Goal: Task Accomplishment & Management: Manage account settings

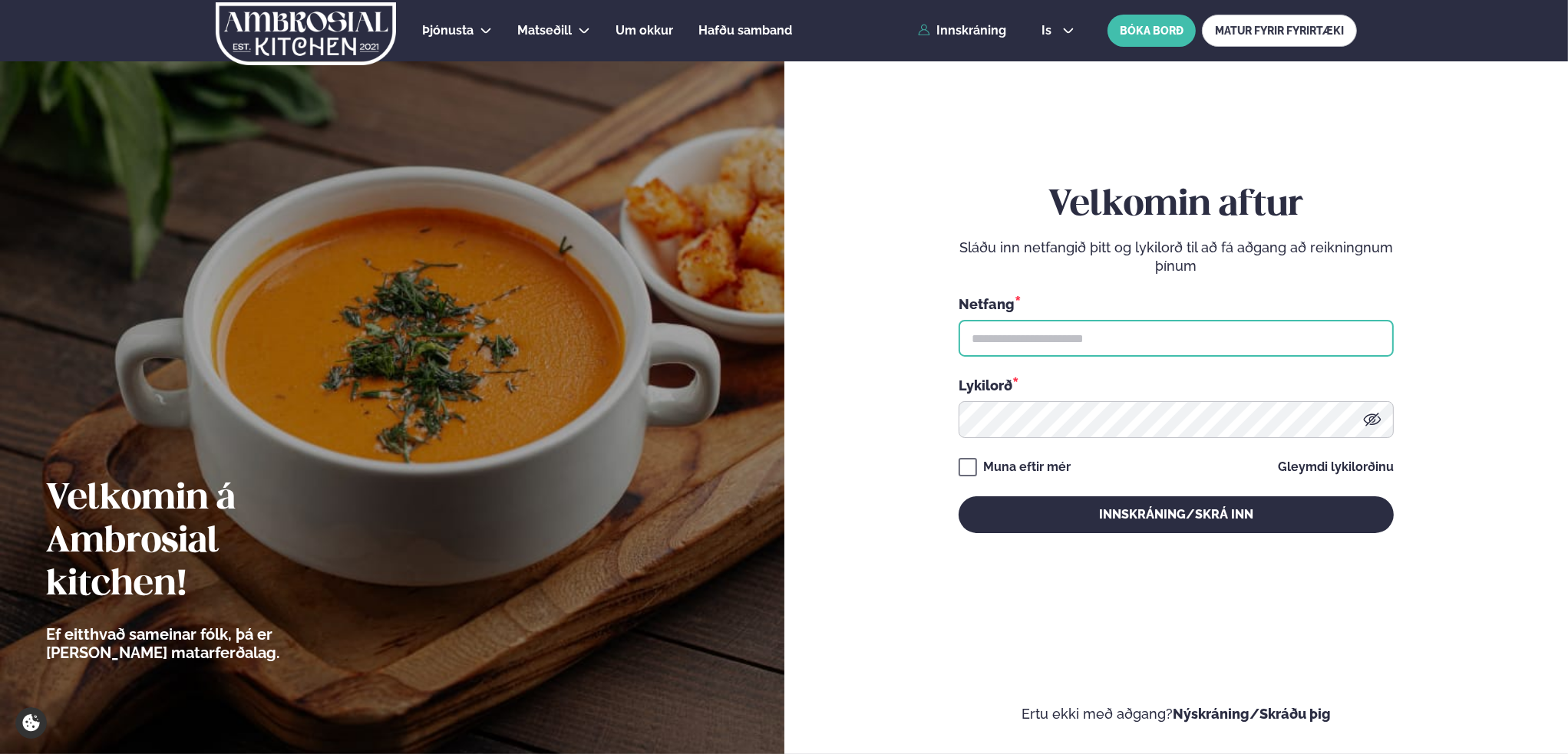
click at [1032, 340] on input "text" at bounding box center [1176, 338] width 435 height 37
click at [1100, 330] on input "text" at bounding box center [1176, 338] width 435 height 37
type input "**********"
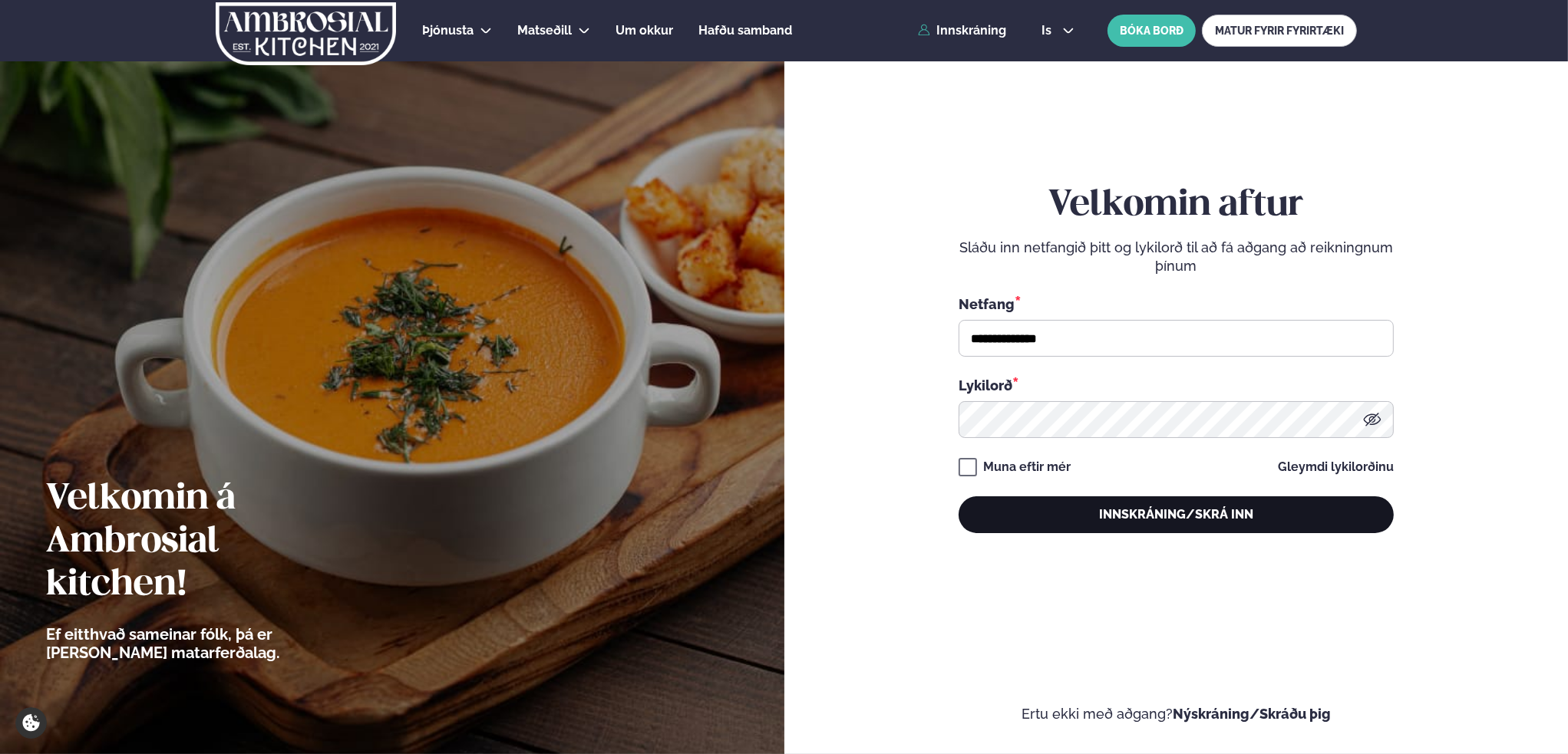
click at [1193, 508] on button "Innskráning/Skrá inn" at bounding box center [1176, 514] width 435 height 37
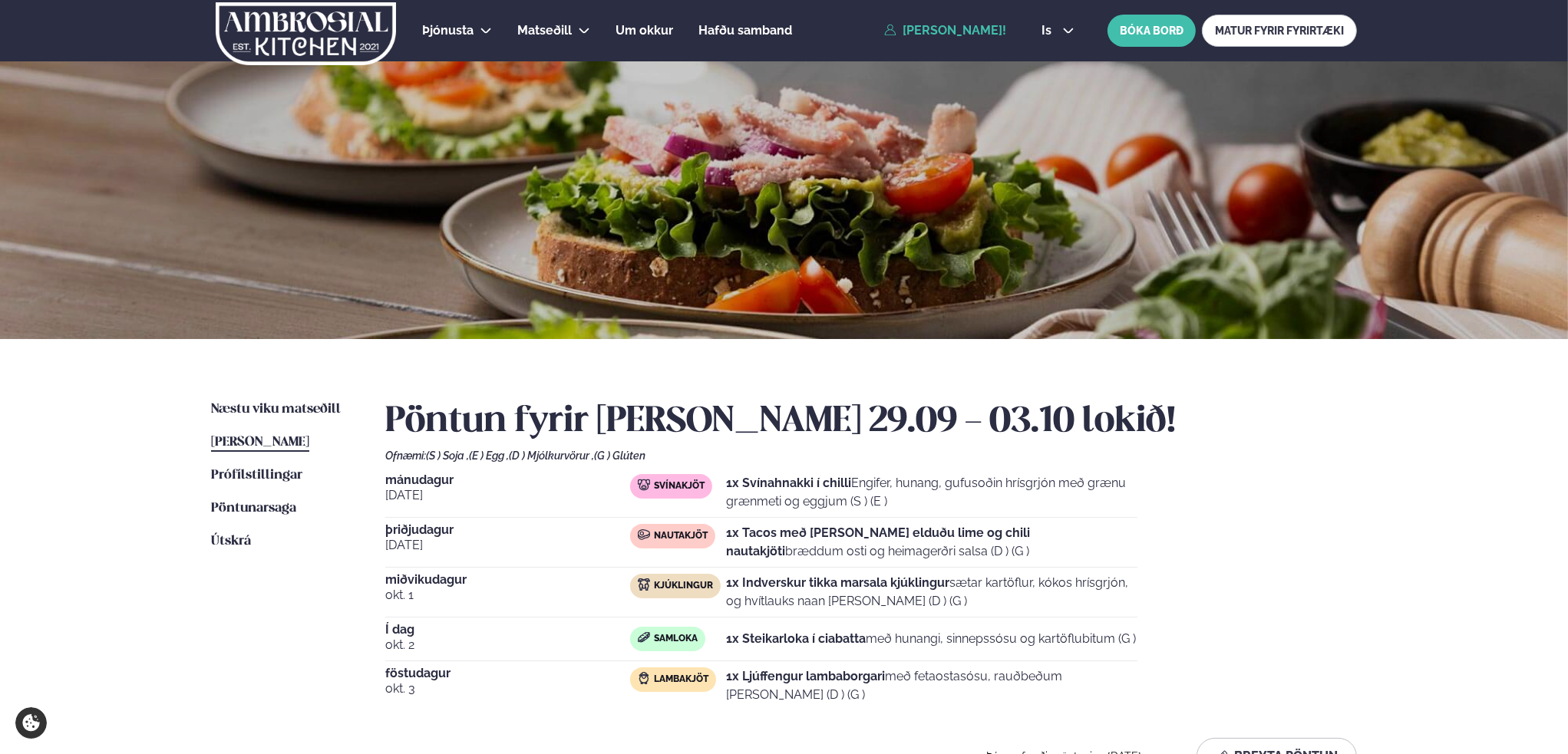
click at [271, 435] on span "[PERSON_NAME]" at bounding box center [260, 441] width 98 height 13
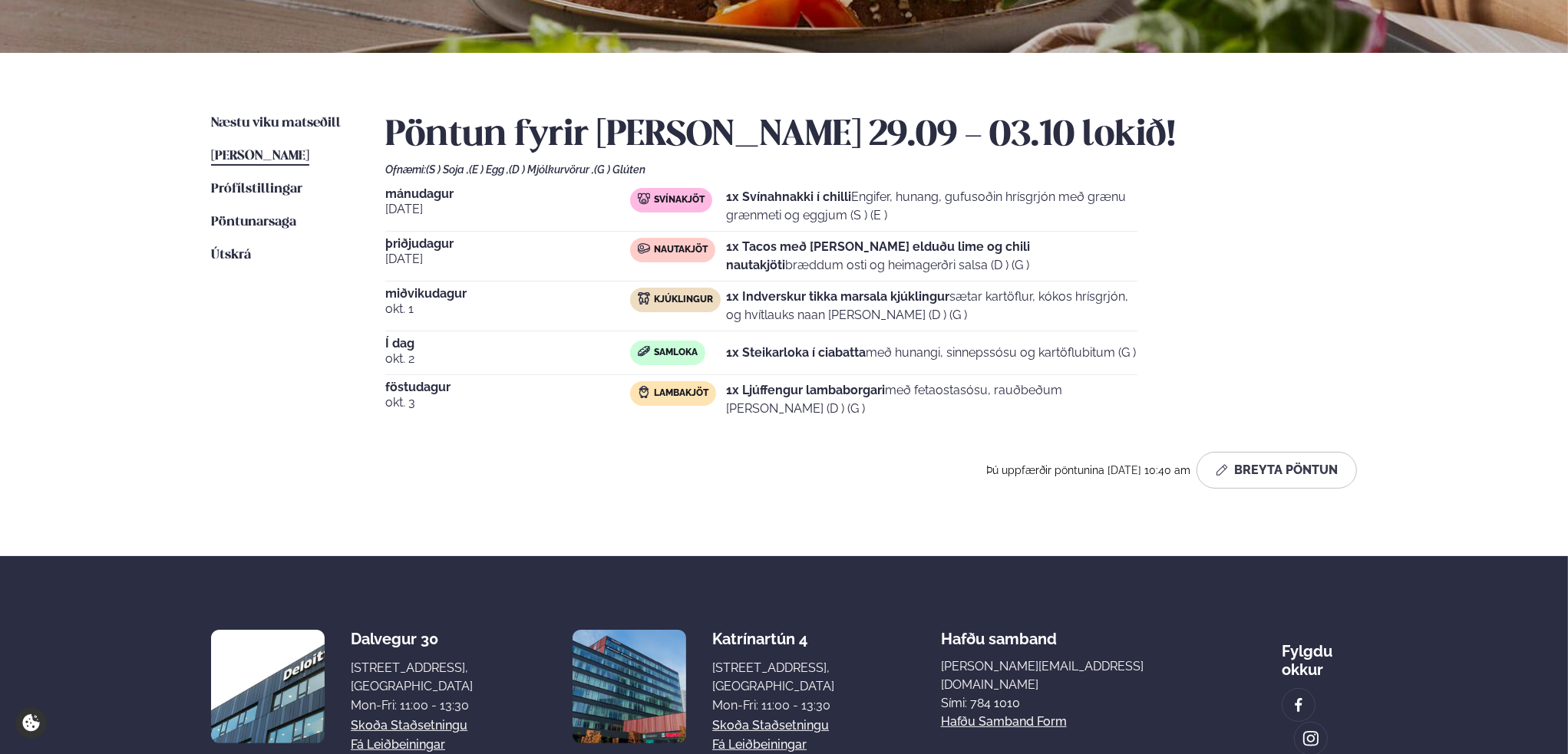
scroll to position [251, 0]
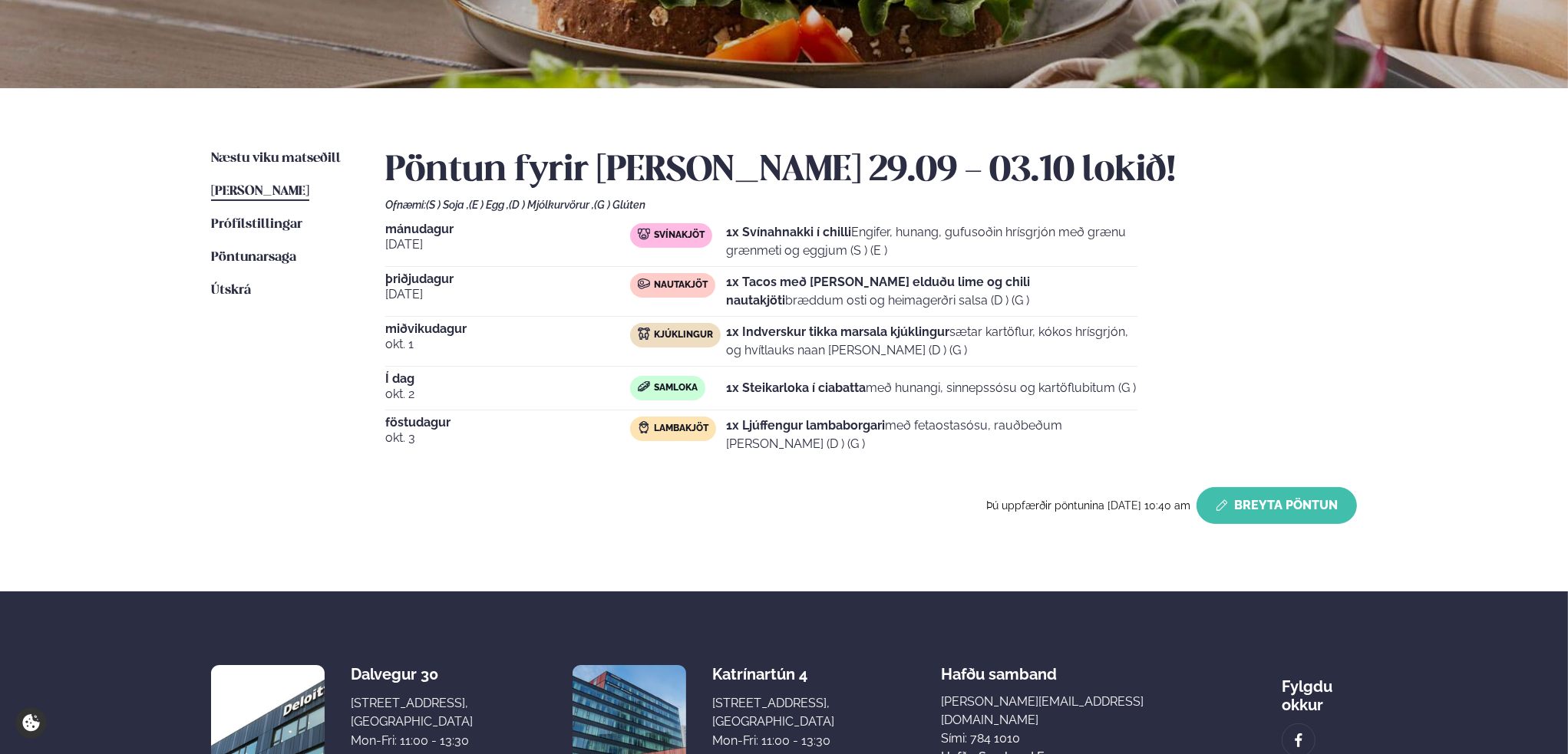
click at [1284, 505] on button "Breyta Pöntun" at bounding box center [1277, 504] width 160 height 37
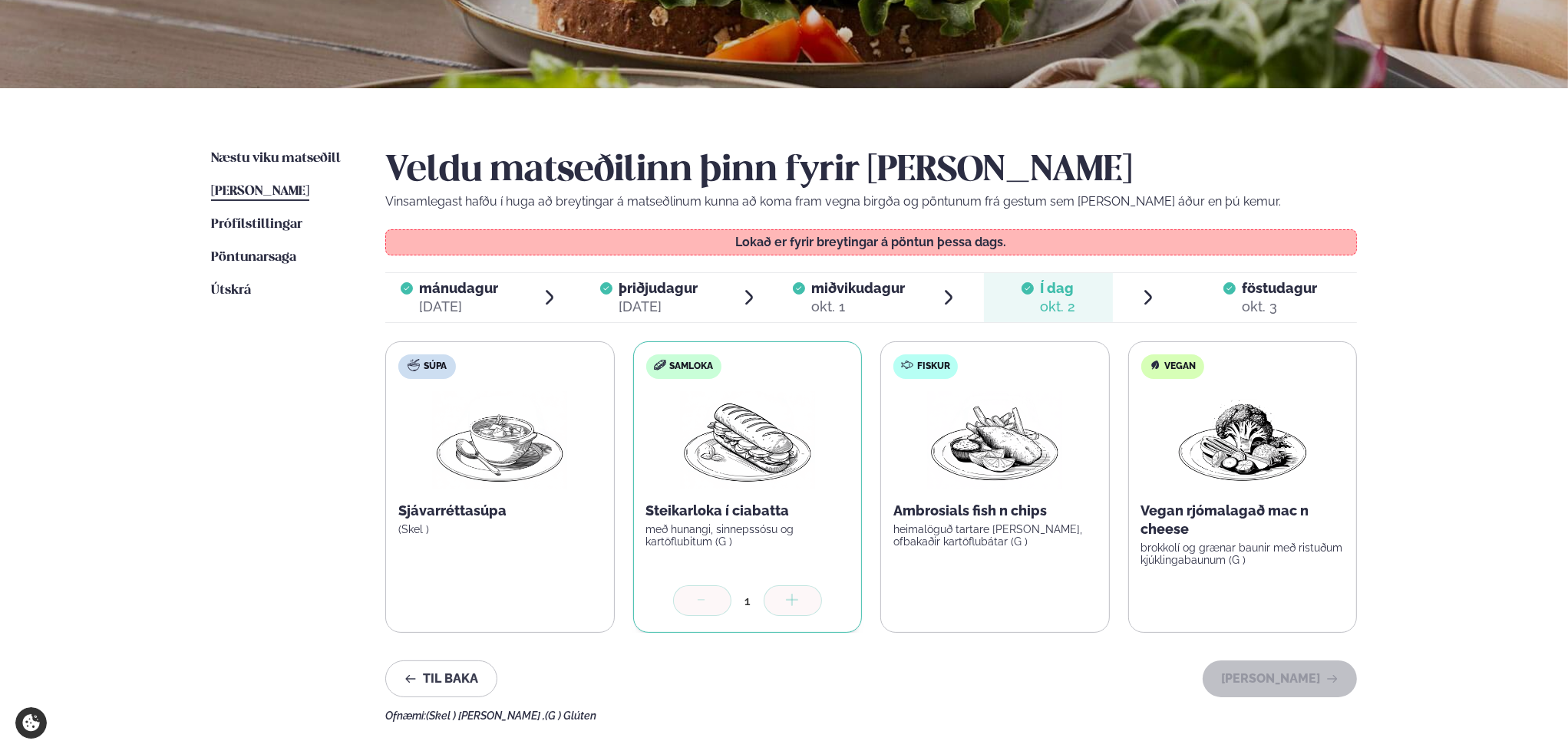
click at [1262, 295] on div "föstudagur fös." at bounding box center [1279, 288] width 75 height 19
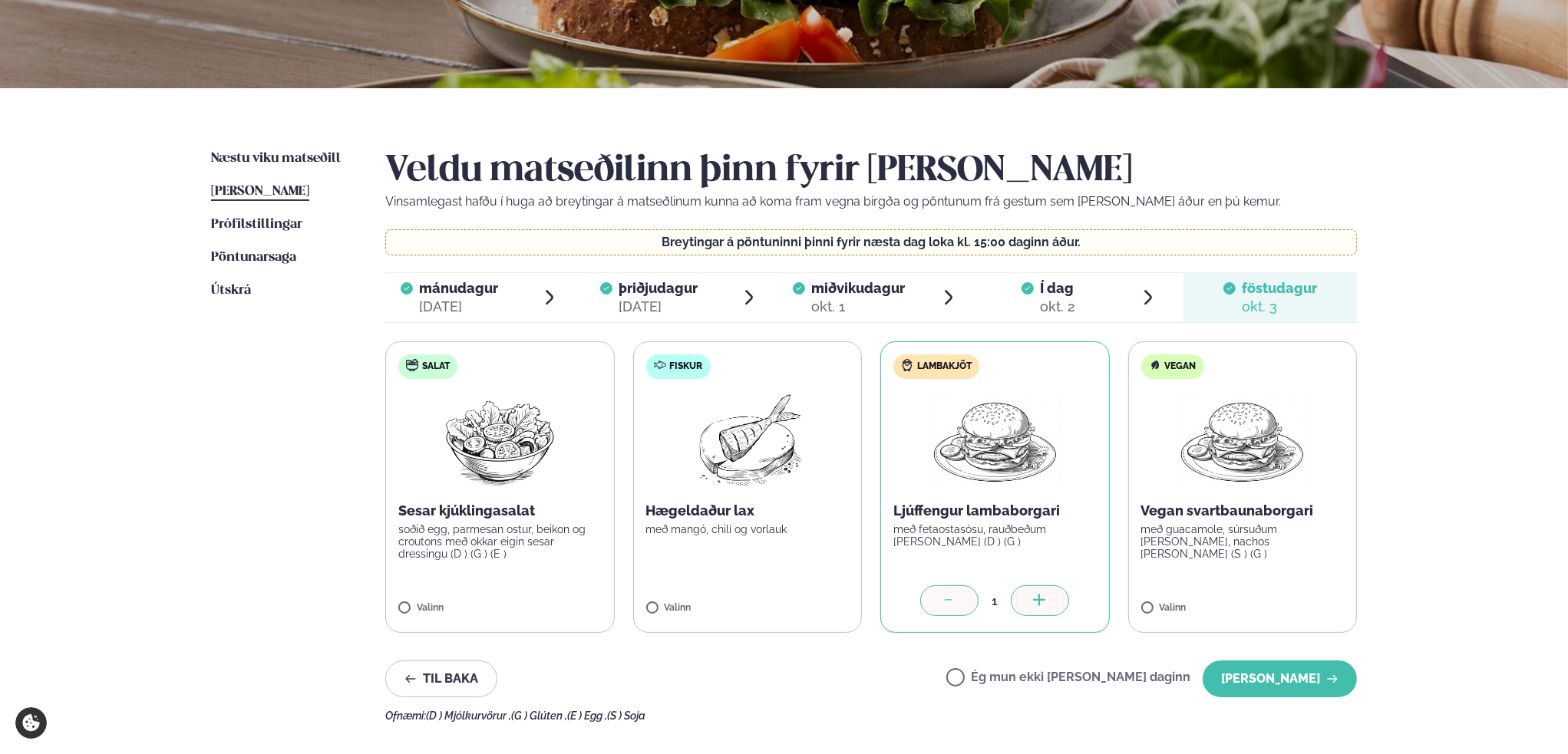
click at [1004, 674] on label "Ég mun ekki [PERSON_NAME] daginn" at bounding box center [1067, 679] width 244 height 16
click at [1307, 680] on button "[PERSON_NAME]" at bounding box center [1280, 678] width 154 height 37
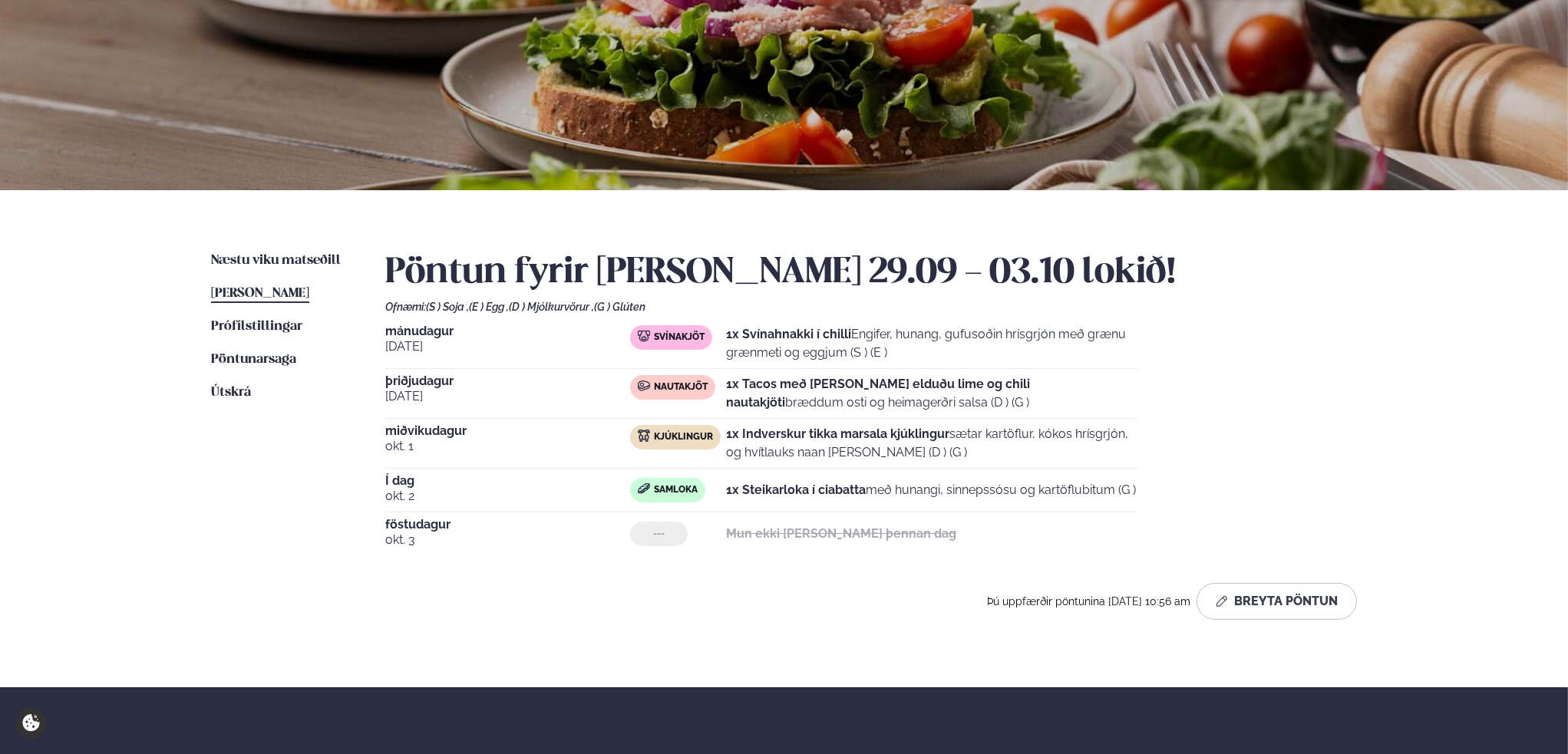
scroll to position [0, 0]
